Goal: Task Accomplishment & Management: Complete application form

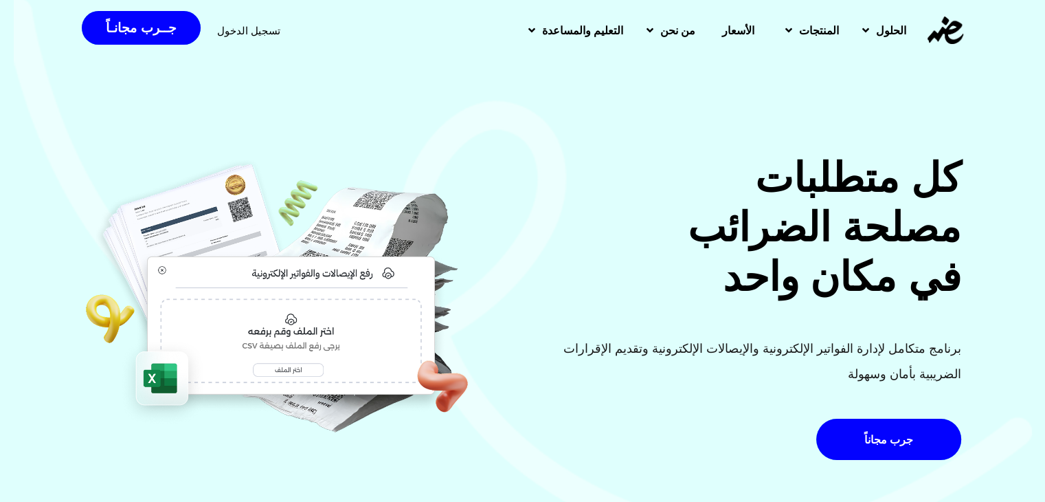
click at [262, 33] on span "تسجيل الدخول" at bounding box center [248, 30] width 63 height 10
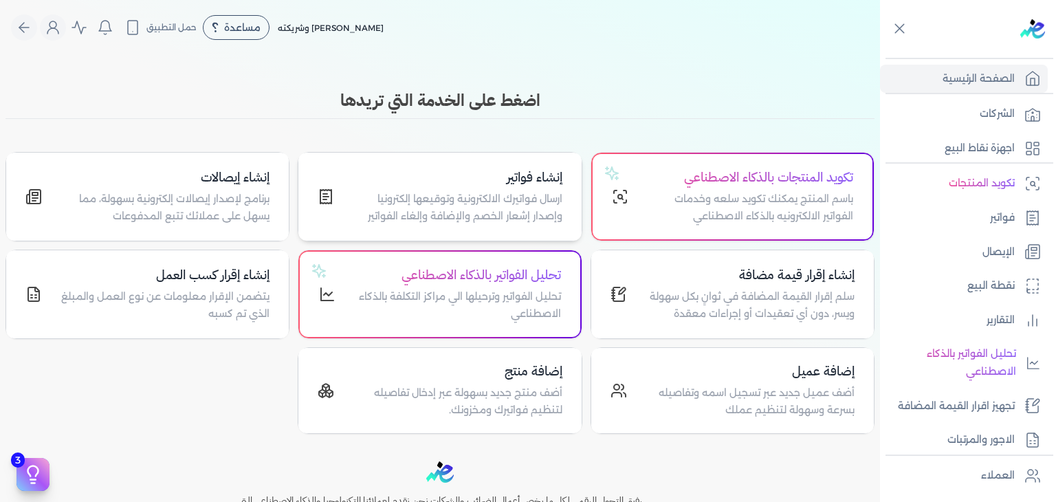
click at [508, 205] on p "ارسال فواتيرك الالكترونية وتوقيعها إلكترونيا وإصدار إشعار الخصم والإضافة وإلغاء…" at bounding box center [455, 207] width 211 height 35
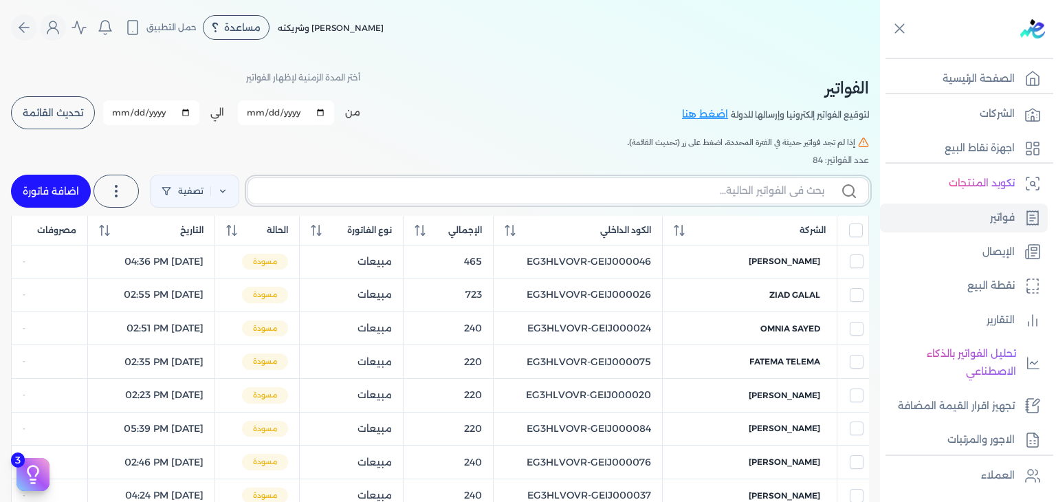
click at [746, 192] on input "text" at bounding box center [541, 190] width 565 height 14
paste input "EG3HLVOVR-GEIJ000083"
type input "EG3HLVOVR-GEIJ000083"
checkbox input "false"
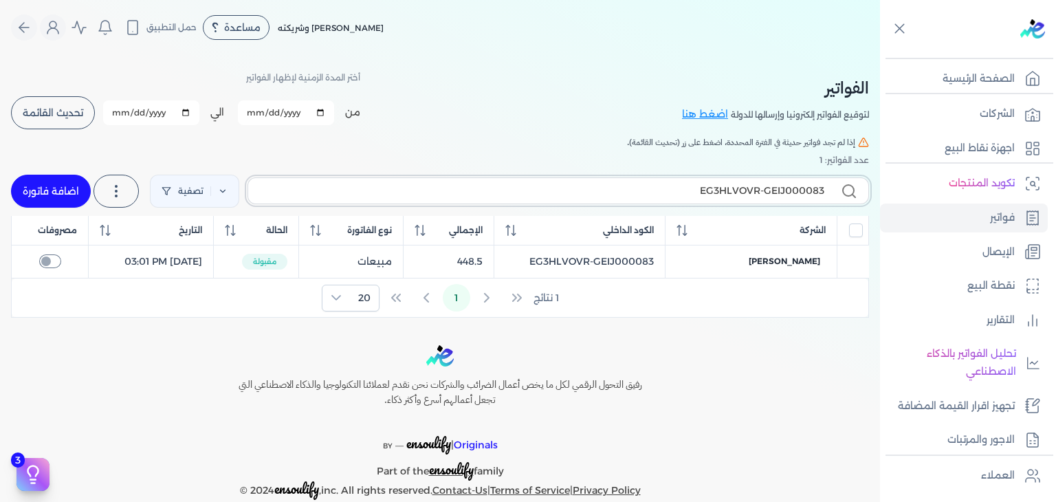
type input "EG3HLVOVR-GEIJ00008"
checkbox input "false"
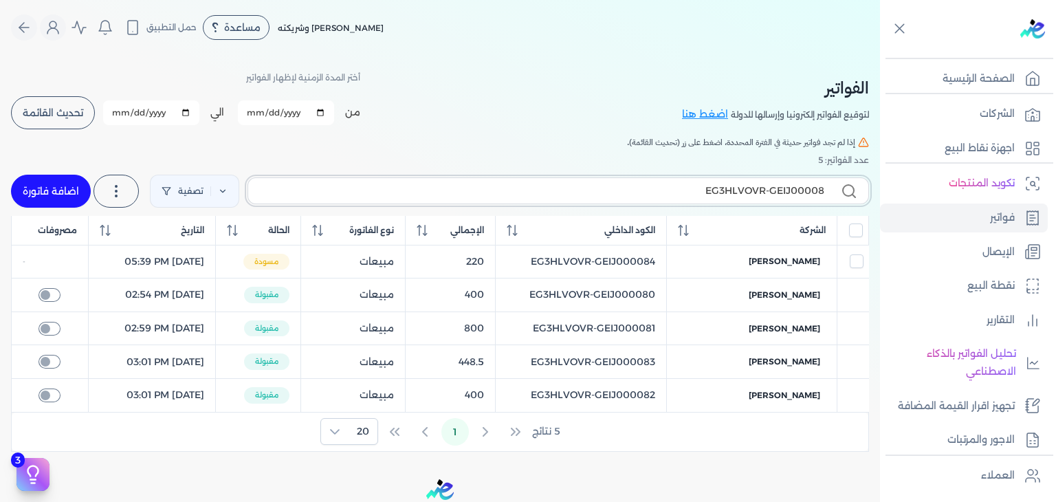
type input "EG3HLVOVR-GEIJ000084"
checkbox input "false"
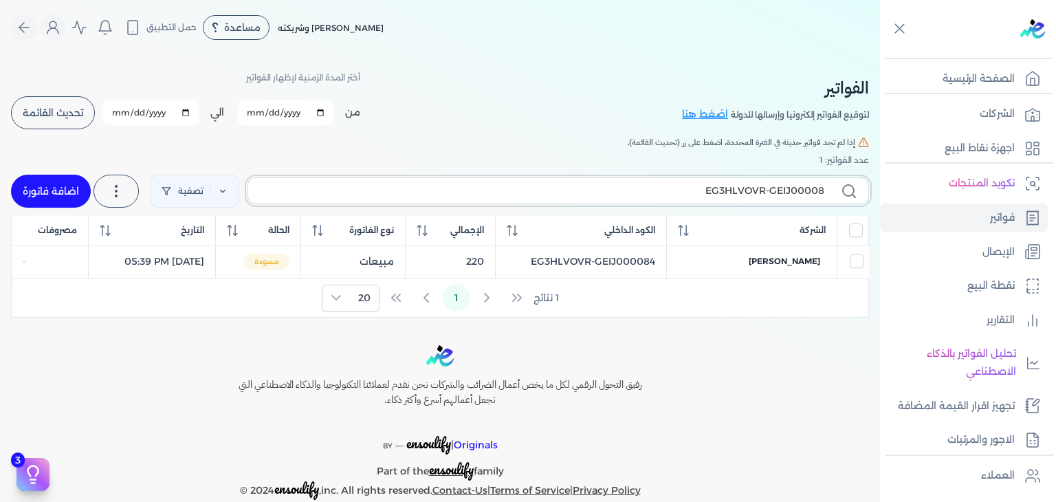
type input "EG3HLVOVR-GEIJ000085"
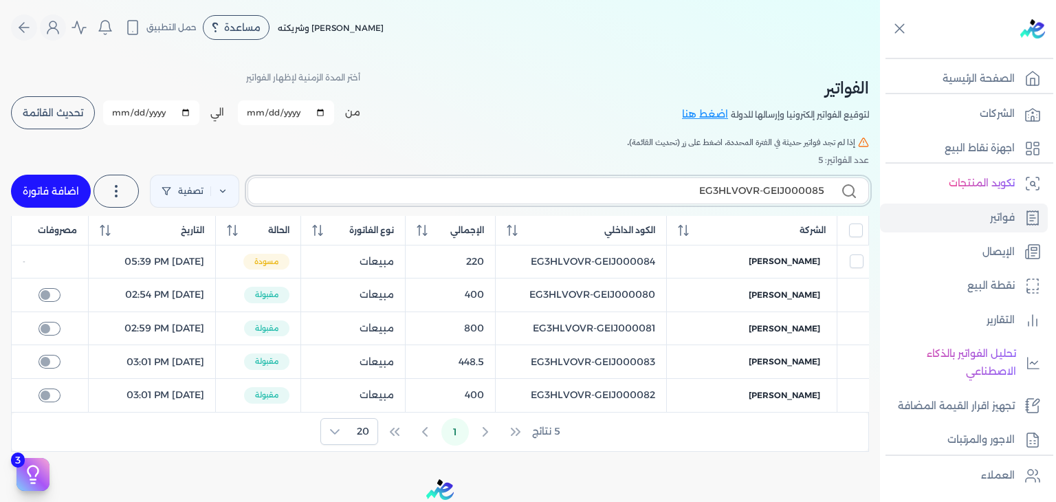
checkbox input "false"
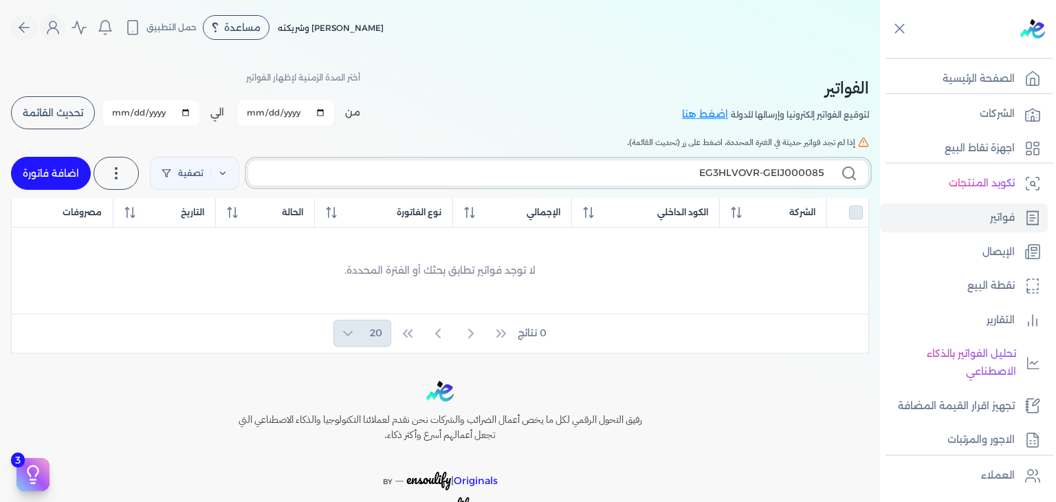
type input "EG3HLVOVR-GEIJ000085"
click at [67, 177] on link "اضافة فاتورة" at bounding box center [51, 173] width 80 height 33
select select "EGP"
select select "B"
select select "EGS"
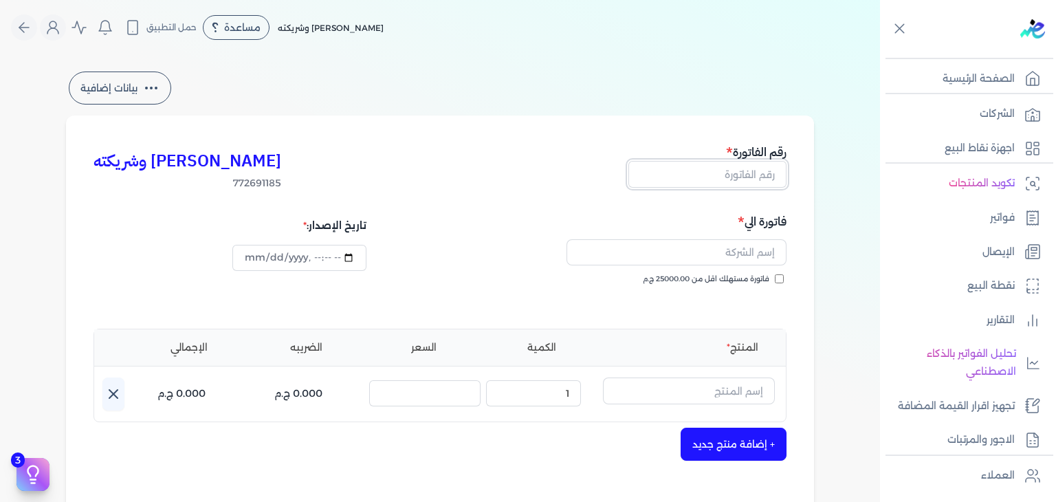
click at [755, 173] on input "text" at bounding box center [707, 174] width 158 height 26
paste input "EG3HLVOVR-GEIJ000085"
type input "EG3HLVOVR-GEIJ000085"
click at [781, 281] on input "فاتورة مستهلك اقل من 25000.00 ج.م" at bounding box center [778, 278] width 9 height 9
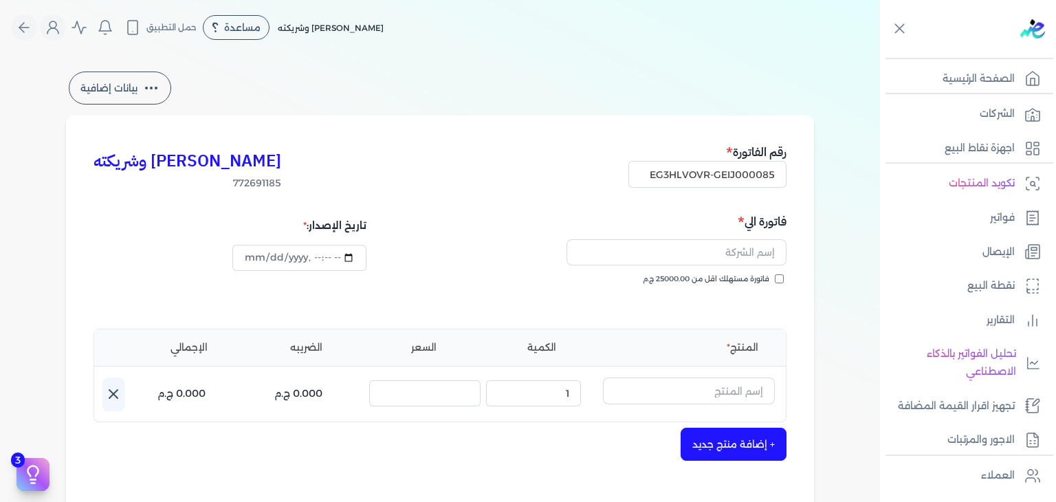
checkbox input "true"
click at [720, 243] on input "text" at bounding box center [676, 252] width 220 height 26
paste input "[PERSON_NAME]"
type input "[PERSON_NAME]"
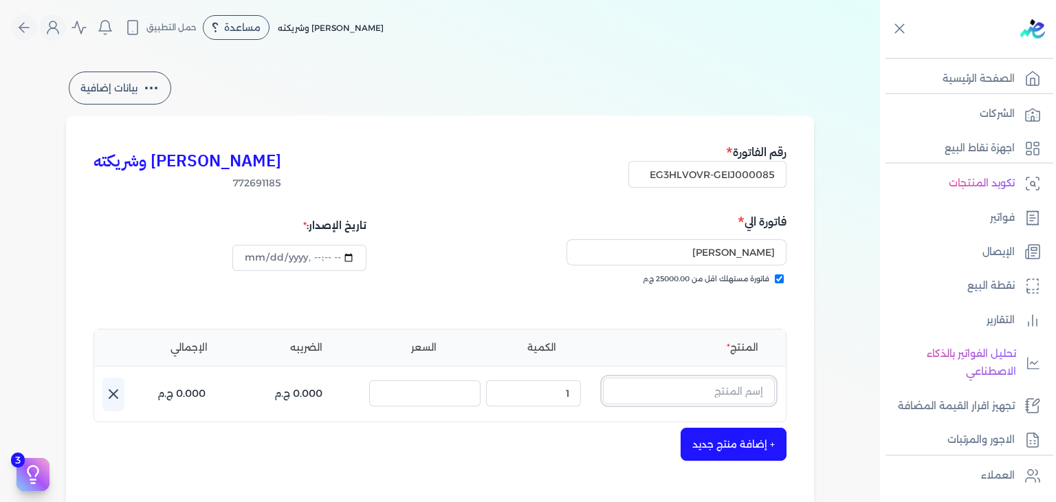
click at [726, 399] on input "text" at bounding box center [689, 390] width 172 height 26
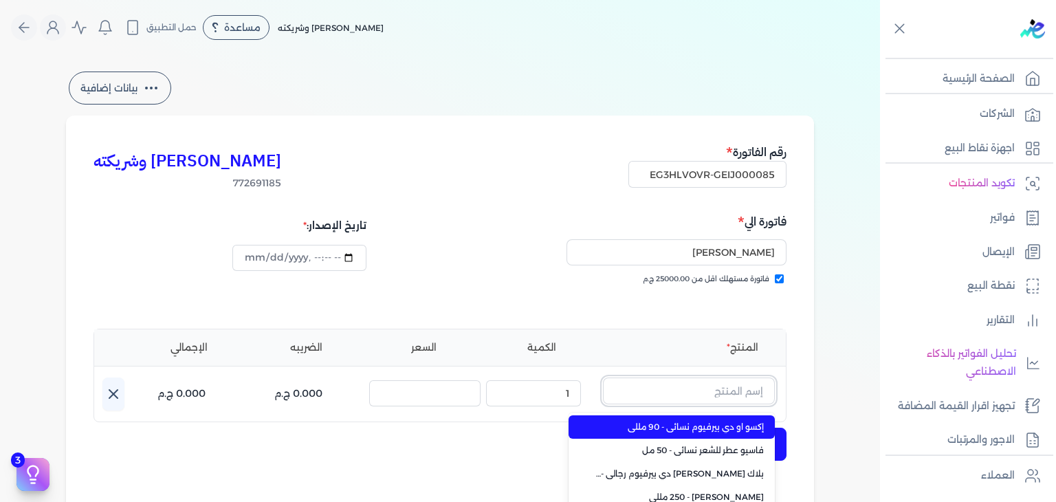
paste input "دير مس او دي بيرفيوم نسائي - 100 مللي"
type input "دير مس او دي بيرفيوم نسائي - 100 مللي"
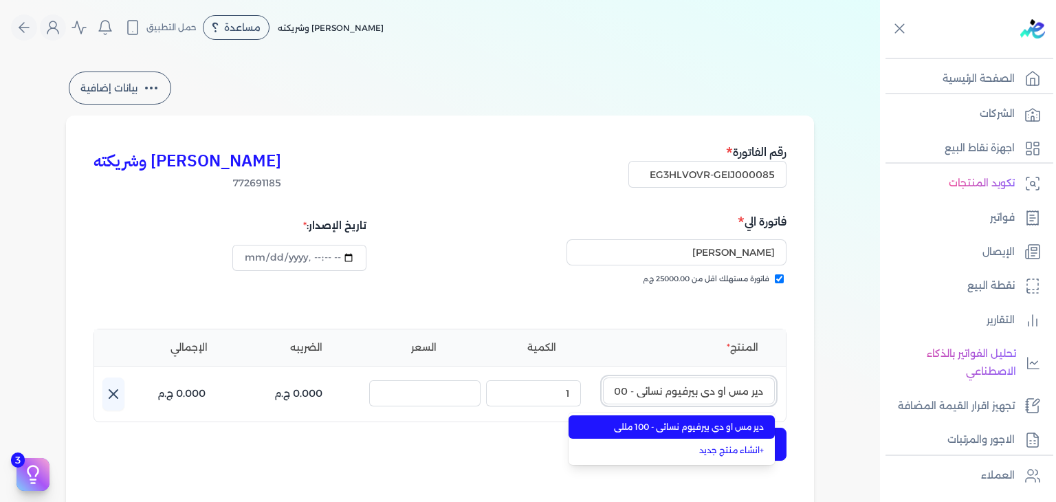
scroll to position [0, -27]
type input "[DATE]T22:29:47"
click at [695, 424] on span "دير مس او دي بيرفيوم نسائي - 100 مللي" at bounding box center [680, 427] width 168 height 12
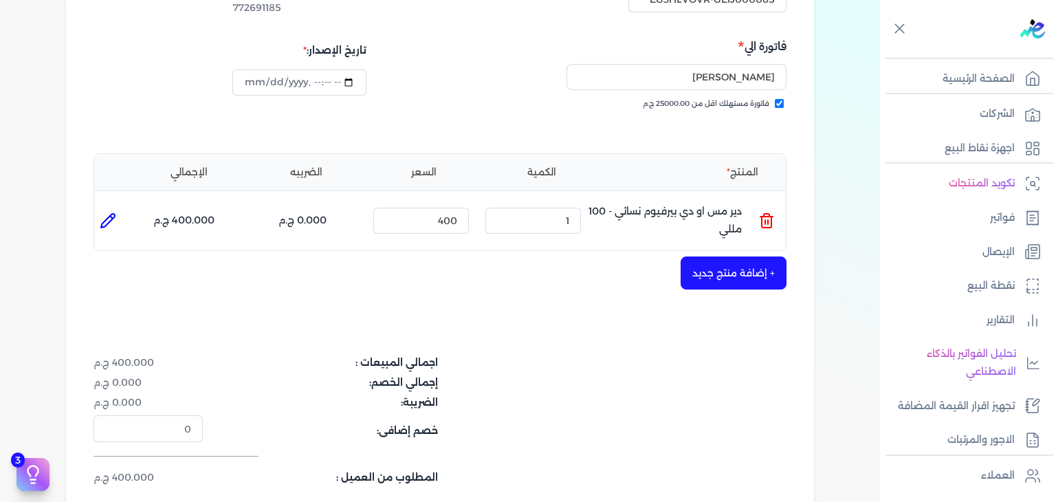
scroll to position [275, 0]
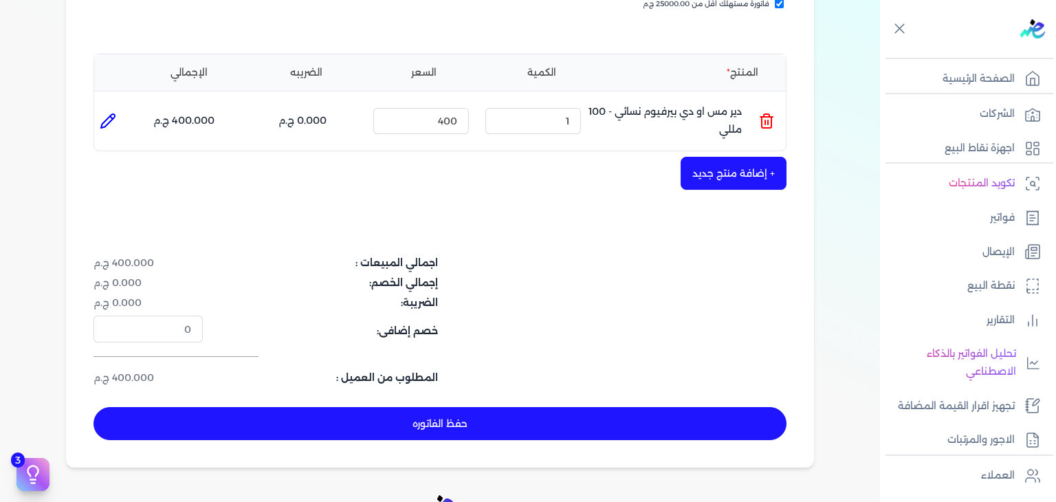
click at [658, 433] on button "حفظ الفاتوره" at bounding box center [439, 423] width 693 height 33
type input "[DATE]"
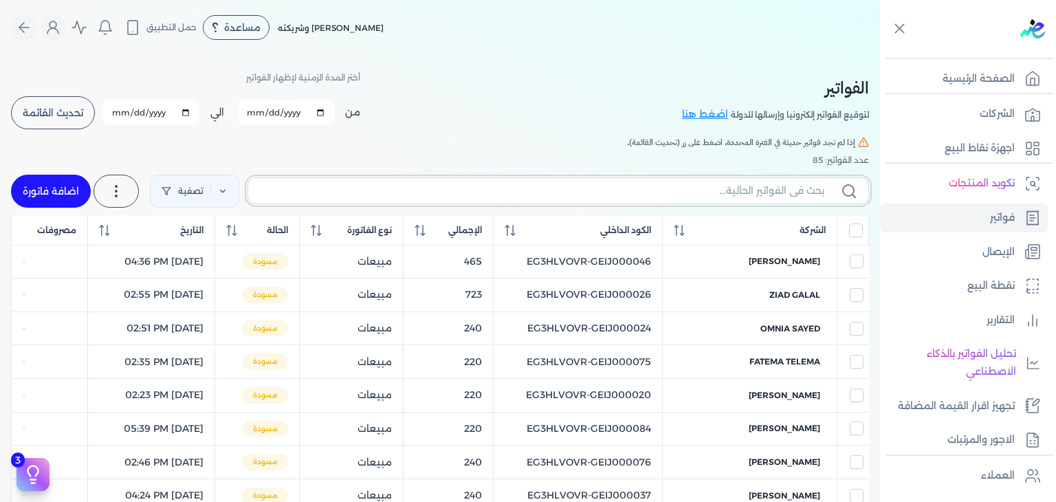
click at [592, 188] on input "text" at bounding box center [541, 190] width 565 height 14
paste input "EG3HLVOVR-GEIJ000085"
type input "EG3HLVOVR-GEIJ000085"
checkbox input "false"
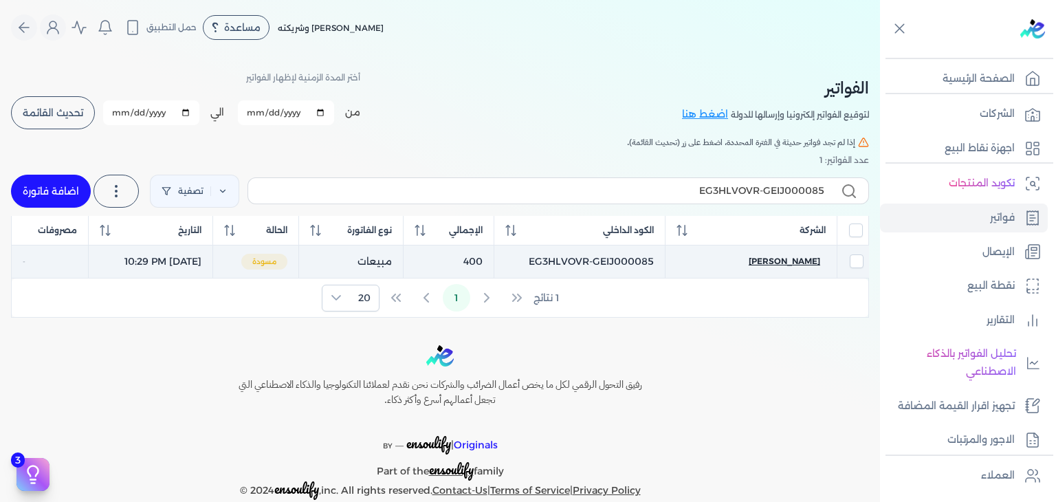
click at [764, 262] on span "[PERSON_NAME]" at bounding box center [783, 261] width 71 height 12
select select "EGP"
select select "B"
select select "EGS"
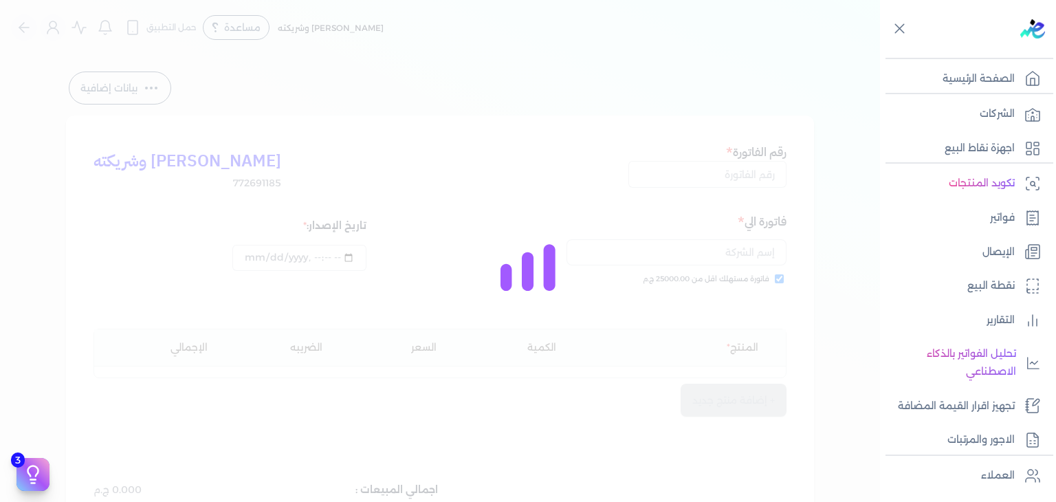
type input "EG3HLVOVR-GEIJ000085"
checkbox input "true"
type input "[DATE]T22:29:47"
type input "[DATE]"
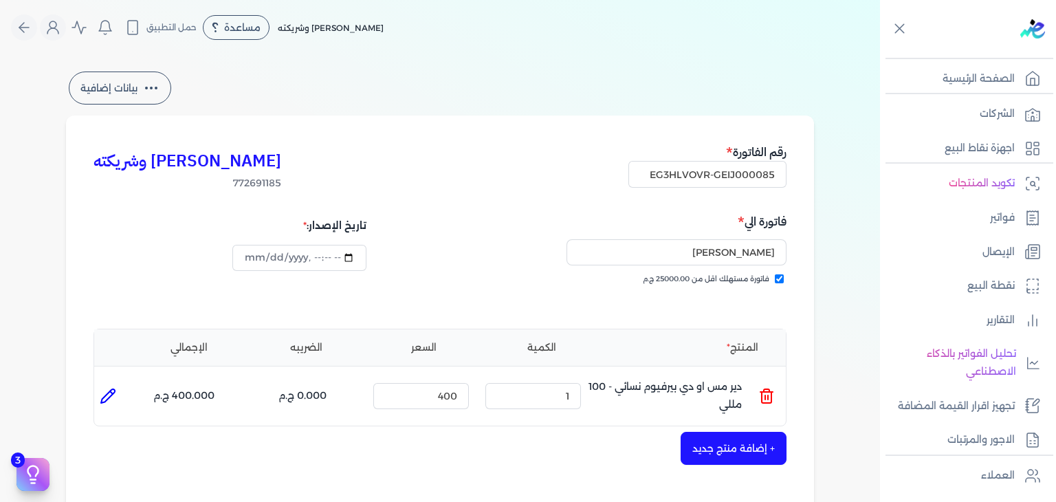
type input "[DATE]T22:30:17"
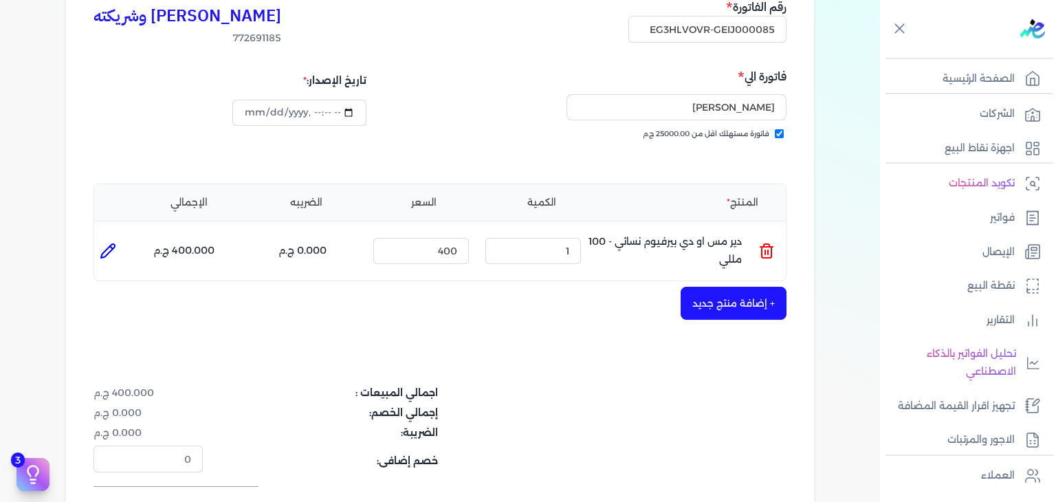
scroll to position [275, 0]
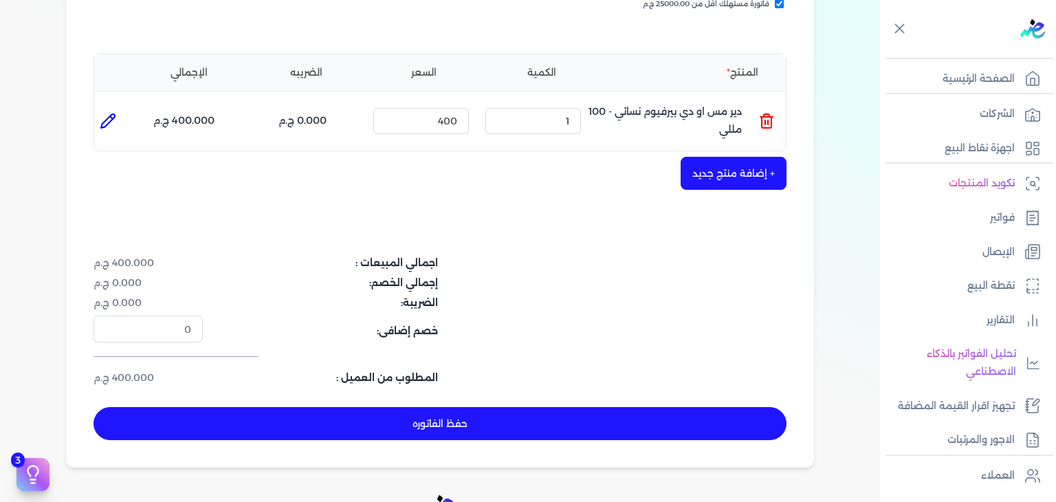
click at [611, 409] on button "حفظ الفاتوره" at bounding box center [439, 423] width 693 height 33
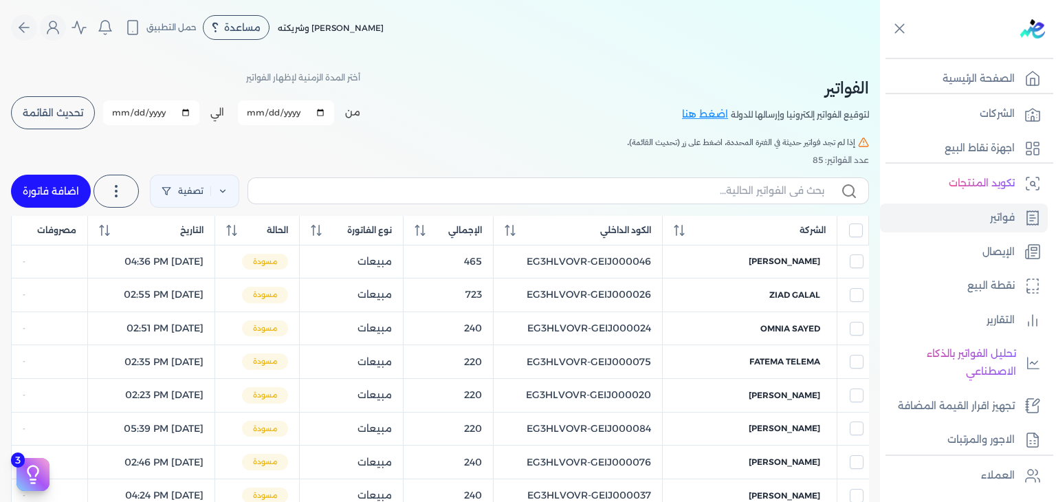
click at [258, 115] on input "[DATE]" at bounding box center [286, 112] width 96 height 25
type input "[DATE]"
click at [65, 113] on span "تحديث القائمة" at bounding box center [53, 113] width 60 height 10
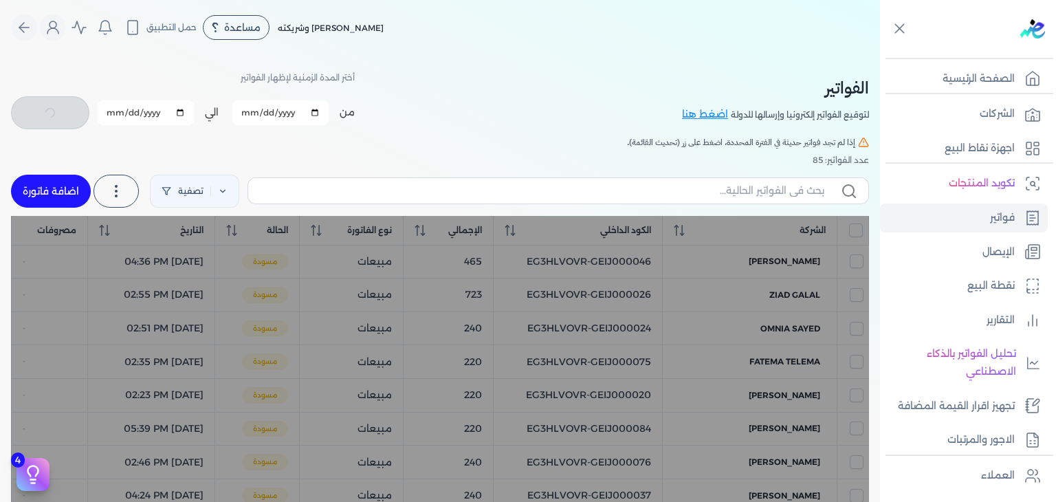
checkbox input "false"
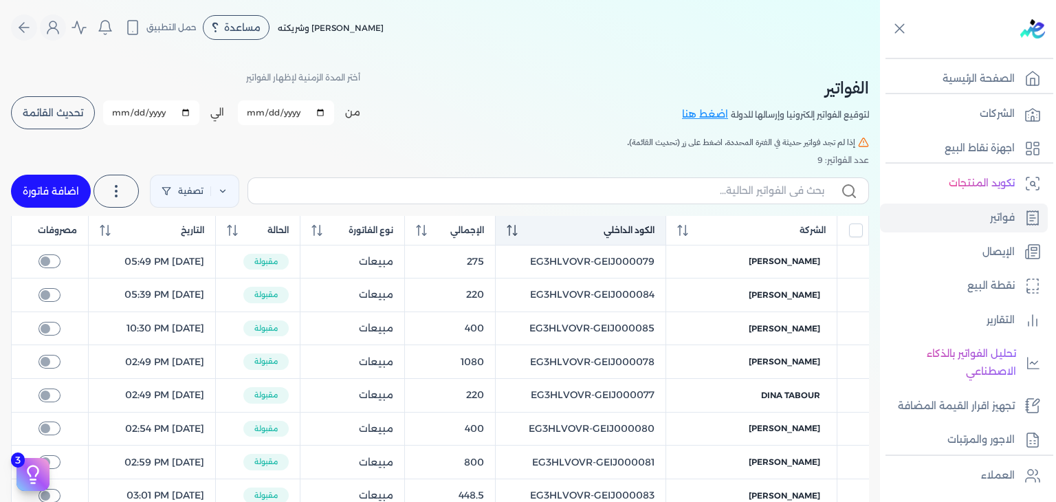
click at [541, 223] on th "الكود الداخلي" at bounding box center [580, 231] width 171 height 30
click at [517, 225] on icon at bounding box center [511, 230] width 11 height 11
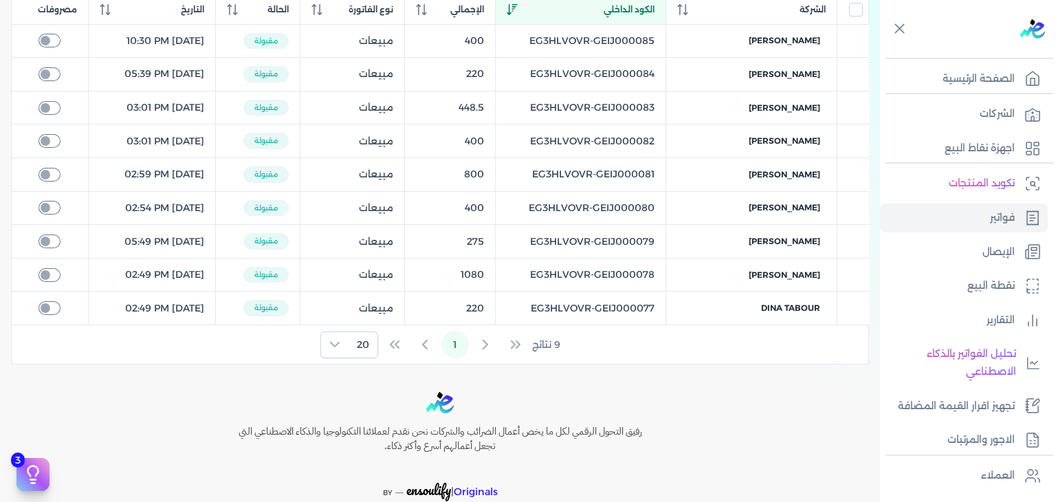
scroll to position [83, 0]
